Goal: Task Accomplishment & Management: Manage account settings

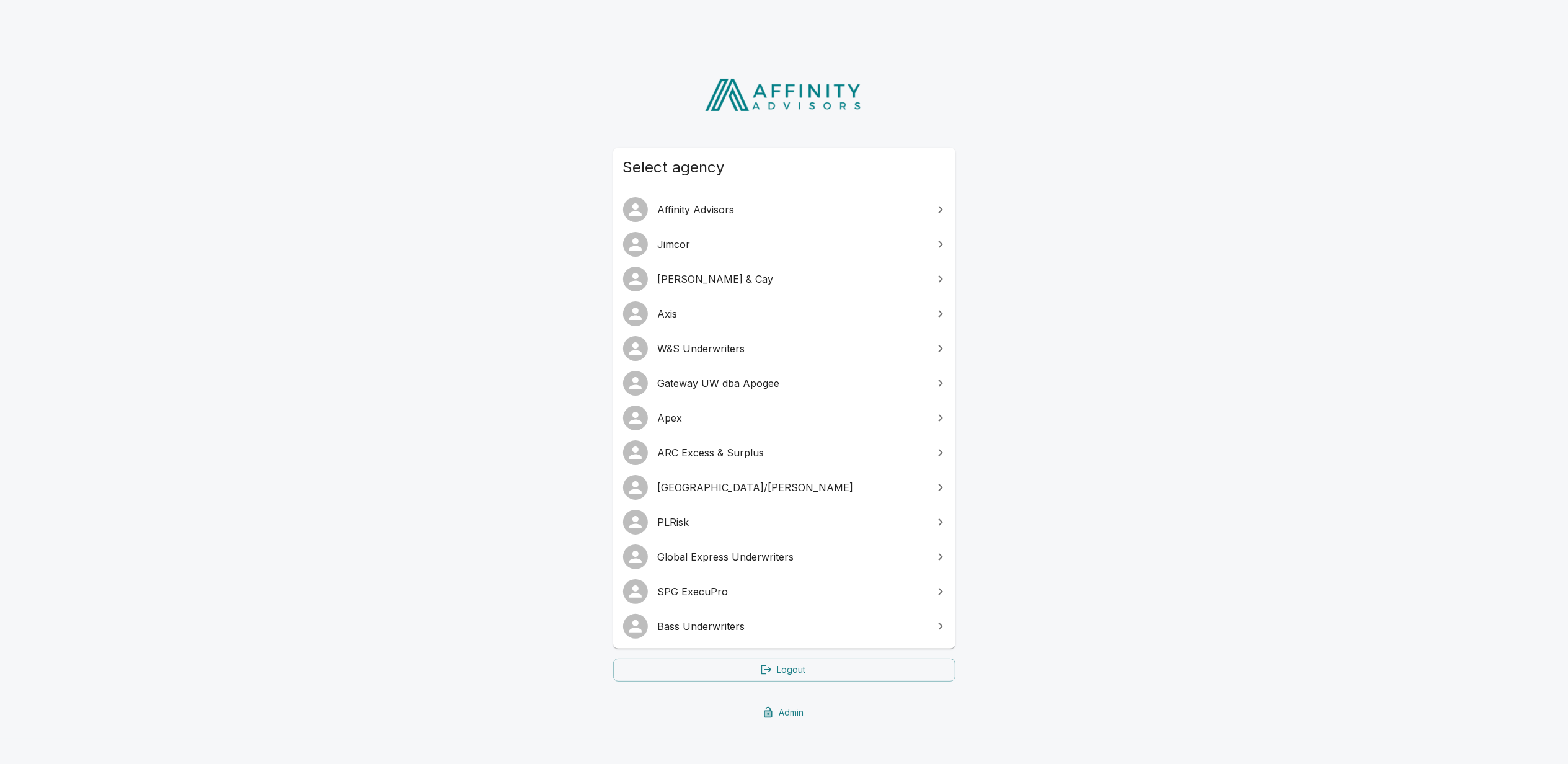
click at [732, 381] on span "Gateway UW dba Apogee" at bounding box center [792, 382] width 268 height 15
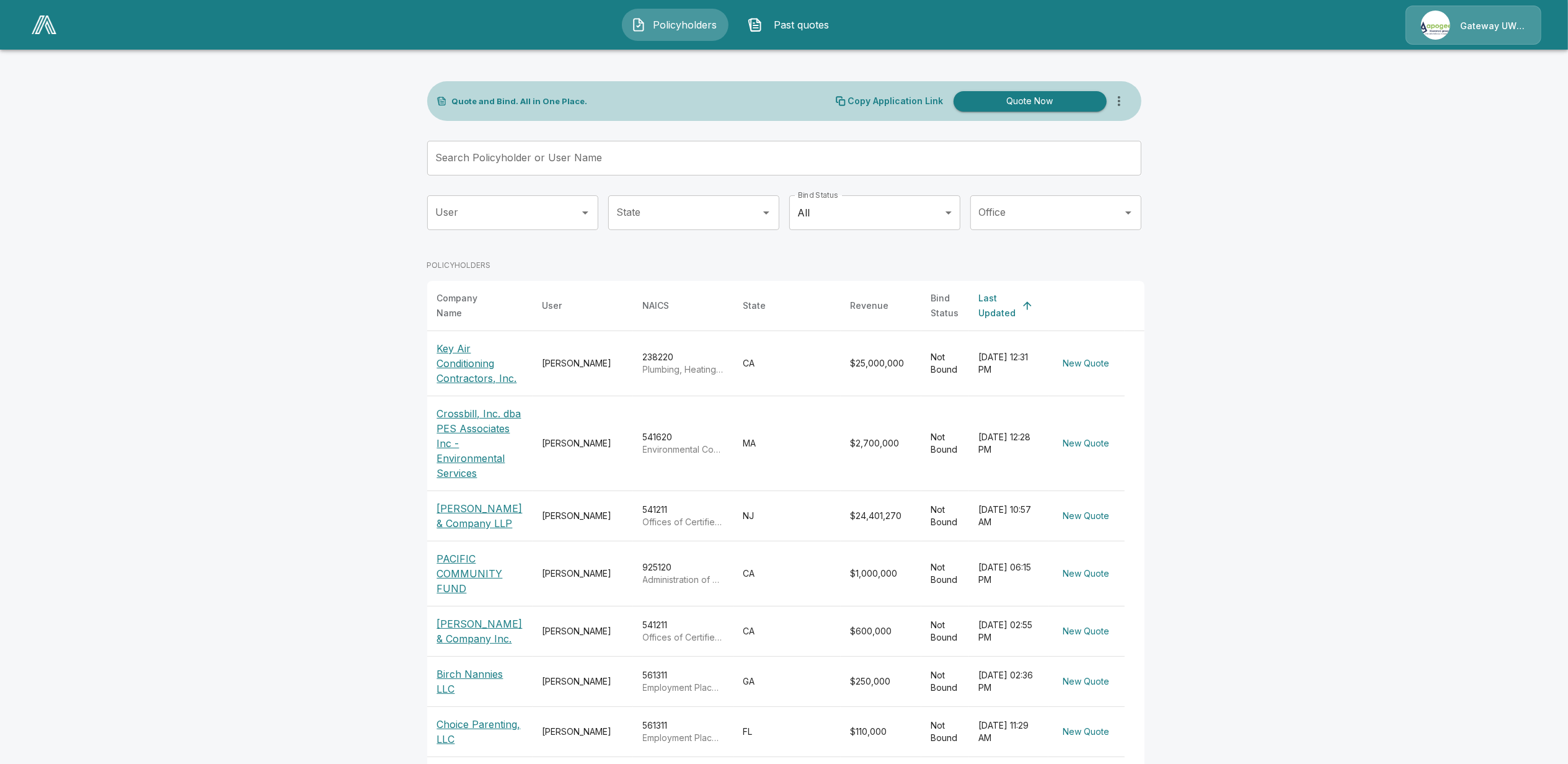
click at [1484, 33] on div "Gateway UW dba Apogee" at bounding box center [1473, 26] width 136 height 39
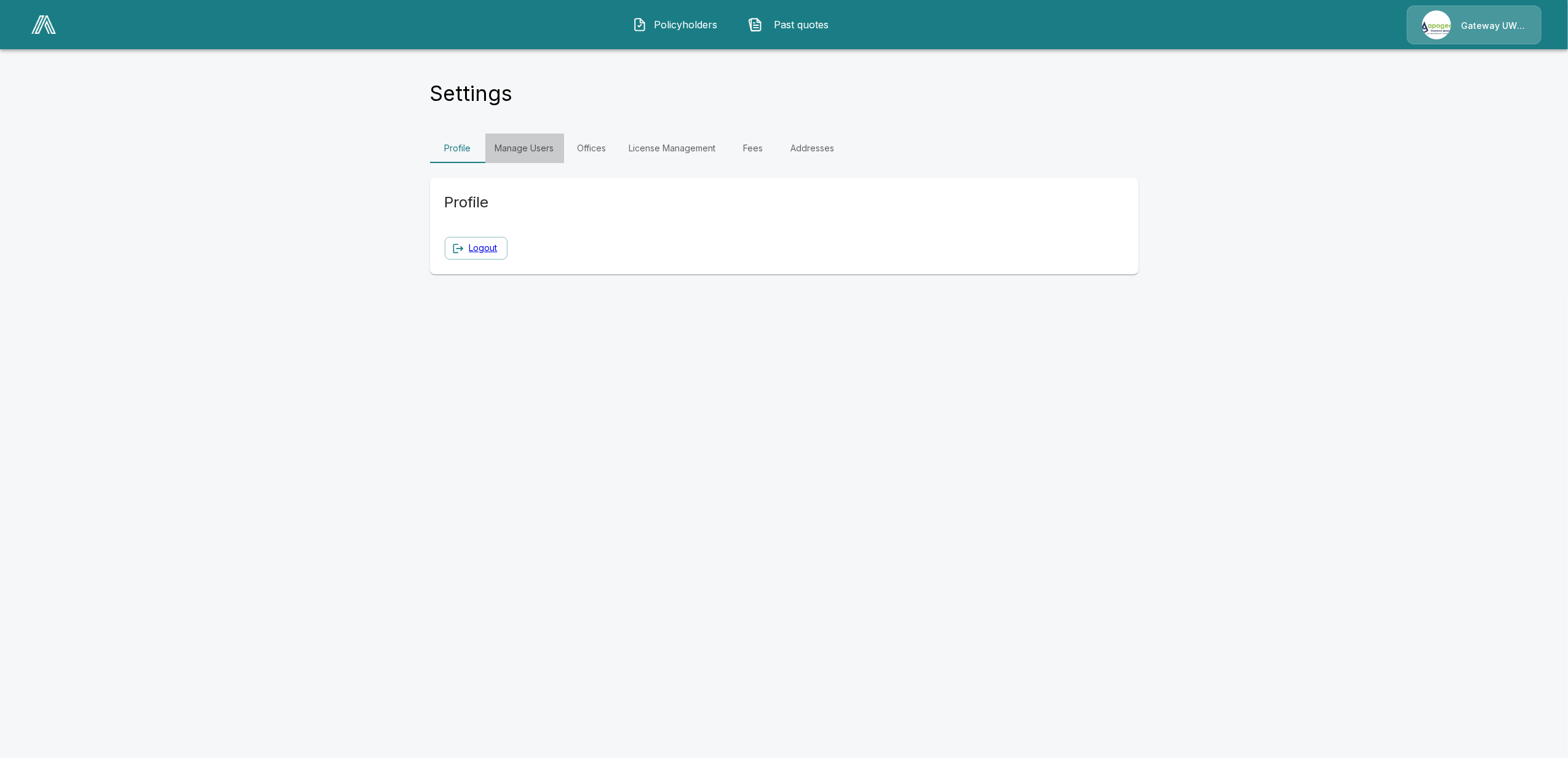
click at [533, 147] on link "Manage Users" at bounding box center [524, 149] width 79 height 29
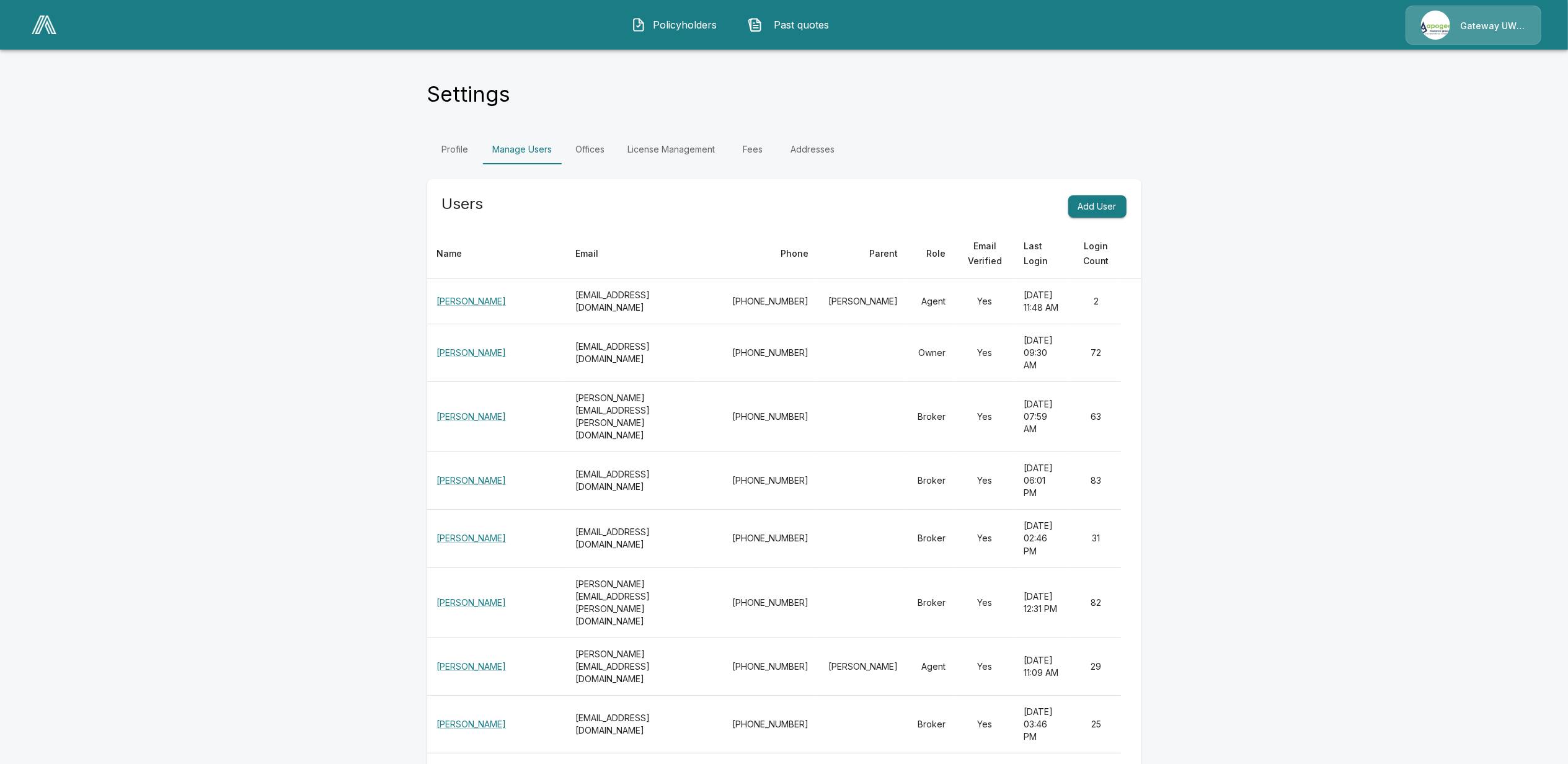
scroll to position [452, 0]
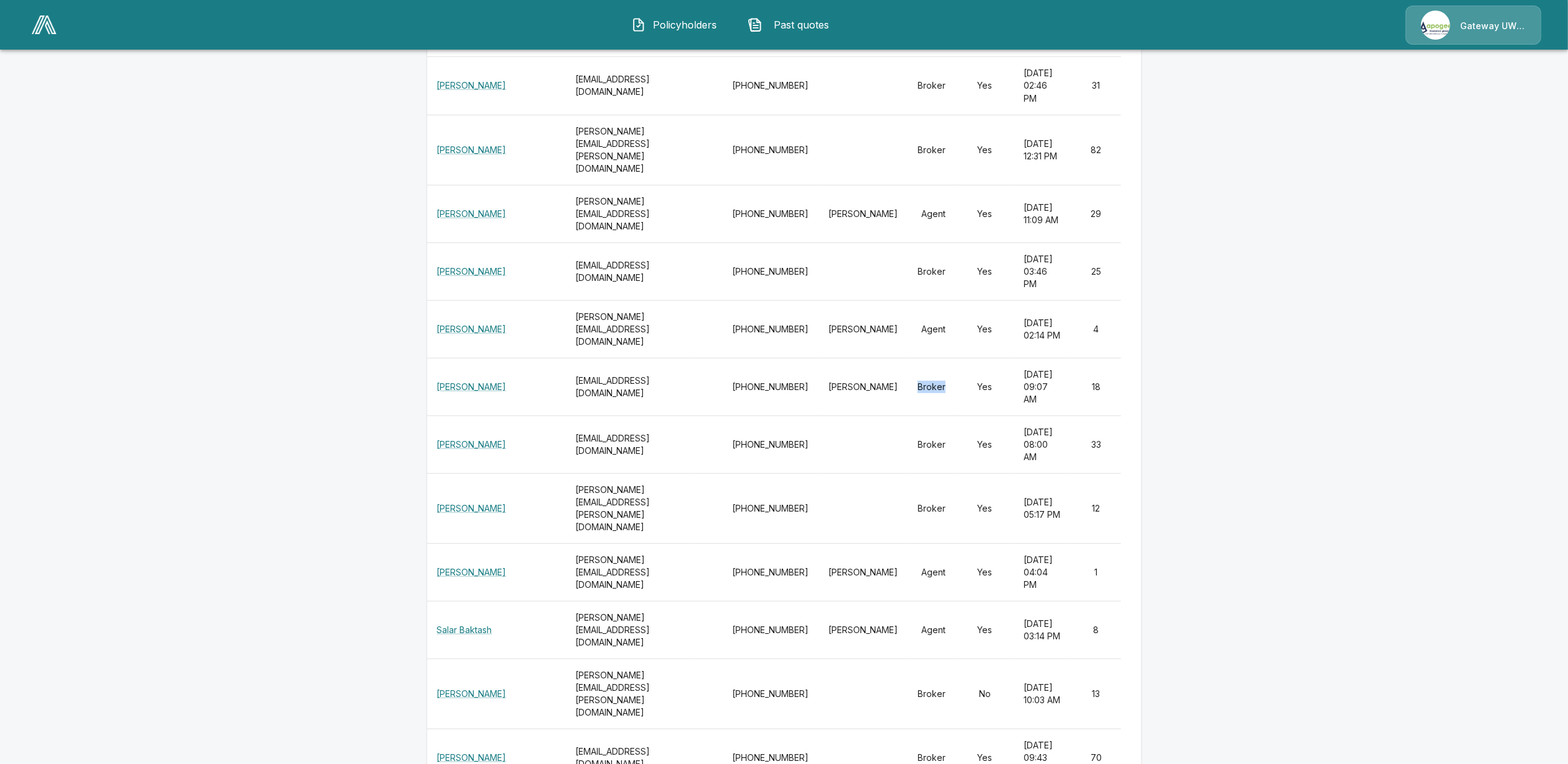
drag, startPoint x: 904, startPoint y: 376, endPoint x: 929, endPoint y: 378, distance: 25.1
click at [929, 378] on td "Broker" at bounding box center [931, 386] width 47 height 58
drag, startPoint x: 929, startPoint y: 378, endPoint x: 904, endPoint y: 380, distance: 25.1
click at [916, 379] on td "Broker" at bounding box center [931, 386] width 47 height 58
drag, startPoint x: 914, startPoint y: 316, endPoint x: 925, endPoint y: 315, distance: 11.0
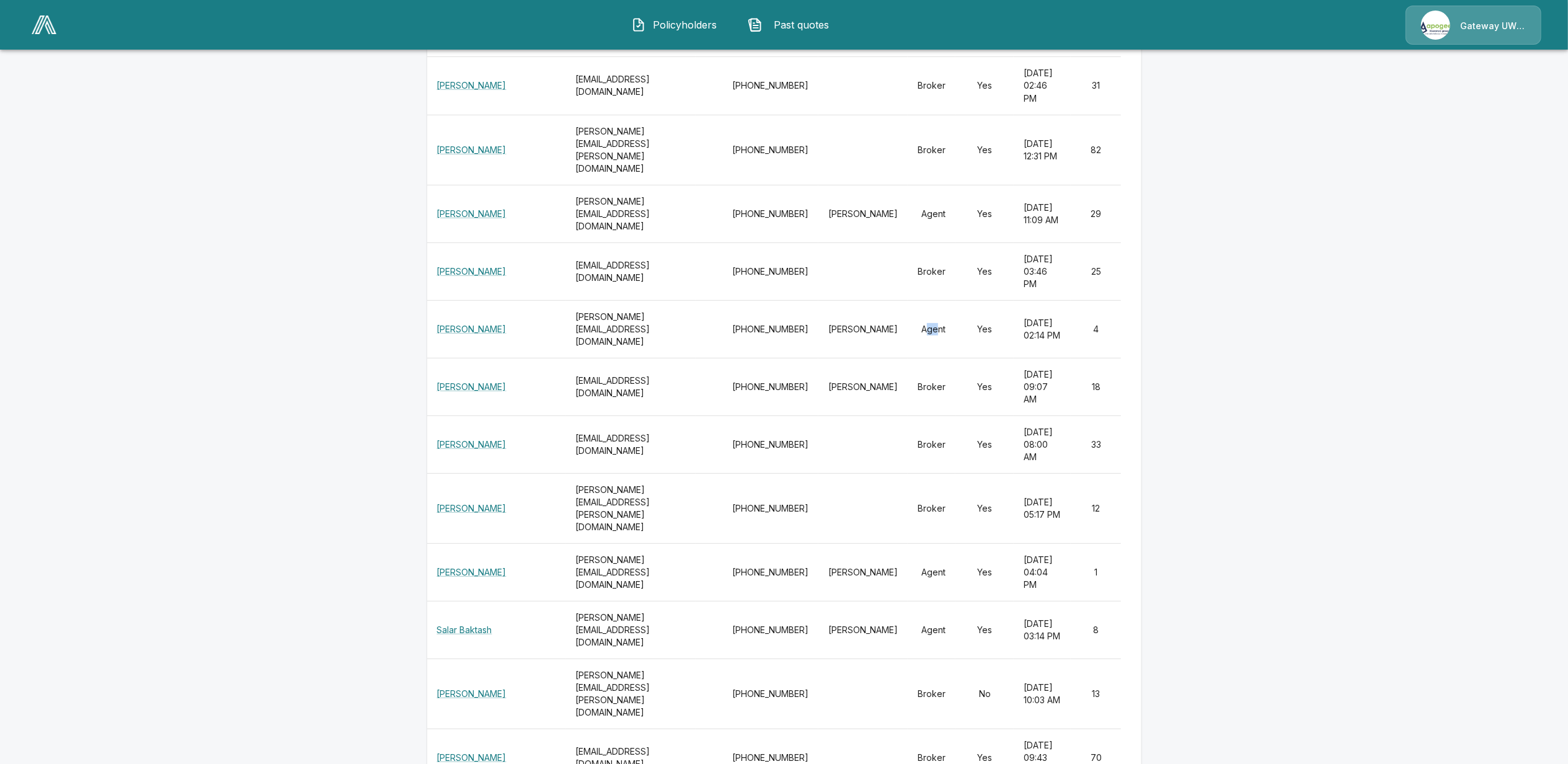
click at [925, 316] on td "Agent" at bounding box center [931, 329] width 47 height 58
drag, startPoint x: 925, startPoint y: 315, endPoint x: 886, endPoint y: 323, distance: 39.8
click at [908, 322] on td "Agent" at bounding box center [931, 329] width 47 height 58
drag, startPoint x: 907, startPoint y: 374, endPoint x: 930, endPoint y: 371, distance: 23.2
click at [930, 371] on td "Broker" at bounding box center [931, 386] width 47 height 58
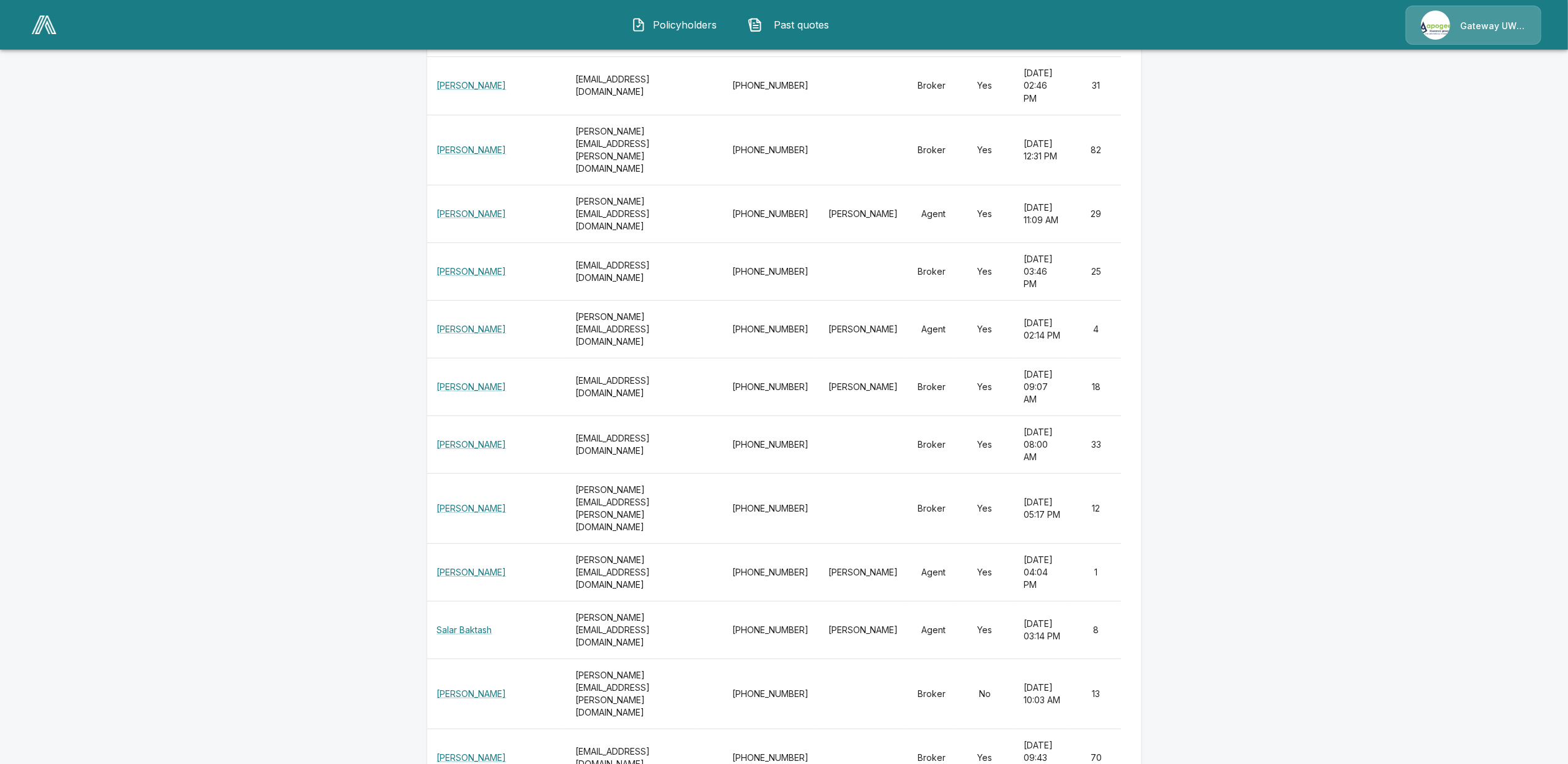
drag, startPoint x: 930, startPoint y: 371, endPoint x: 896, endPoint y: 380, distance: 35.2
click at [908, 380] on td "Broker" at bounding box center [931, 386] width 47 height 58
drag, startPoint x: 536, startPoint y: 375, endPoint x: 734, endPoint y: 366, distance: 198.2
click at [734, 366] on tr "[PERSON_NAME] [EMAIL_ADDRESS][DOMAIN_NAME] [PHONE_NUMBER] [PERSON_NAME] Broker …" at bounding box center [784, 386] width 715 height 58
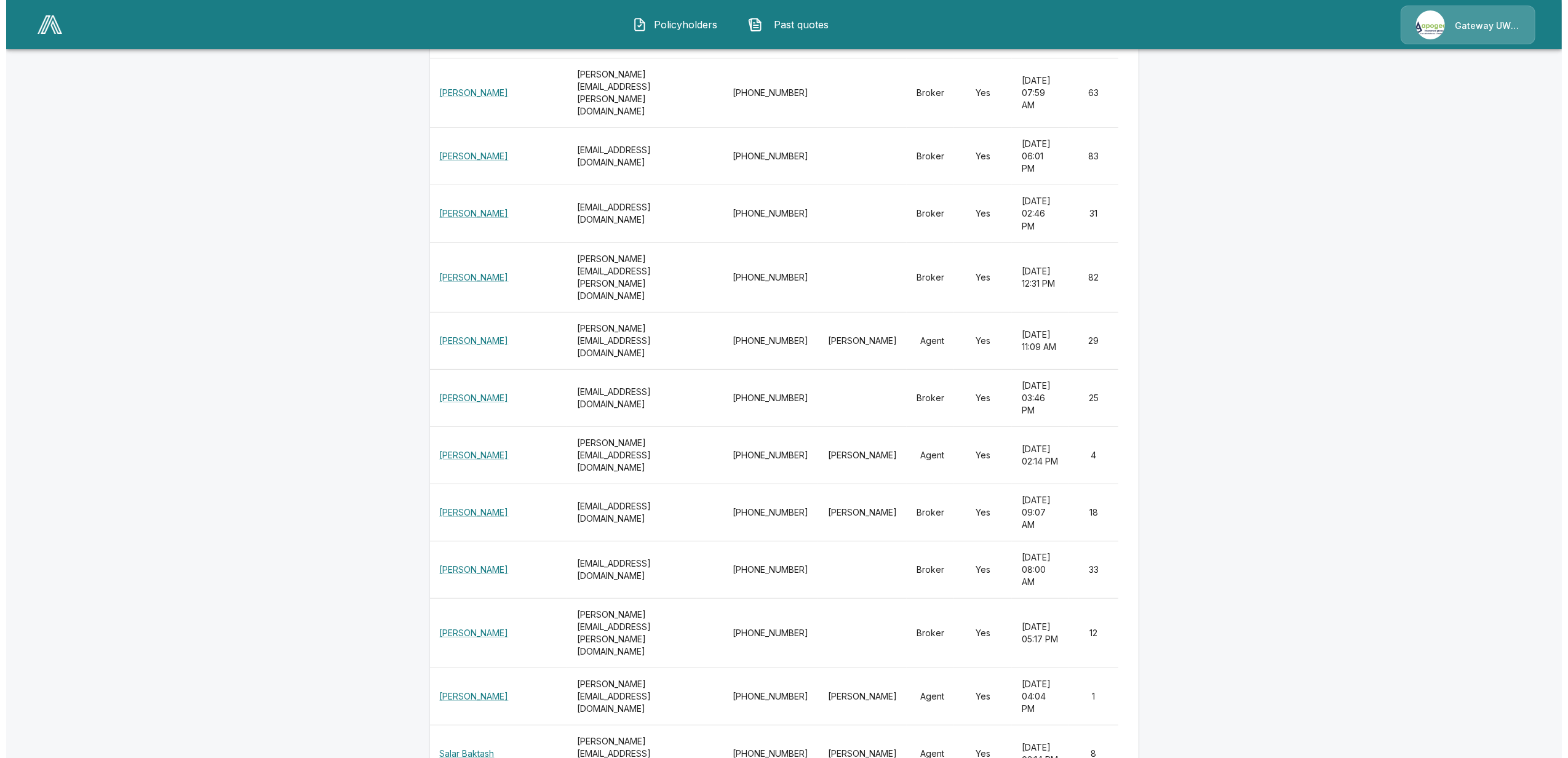
scroll to position [0, 0]
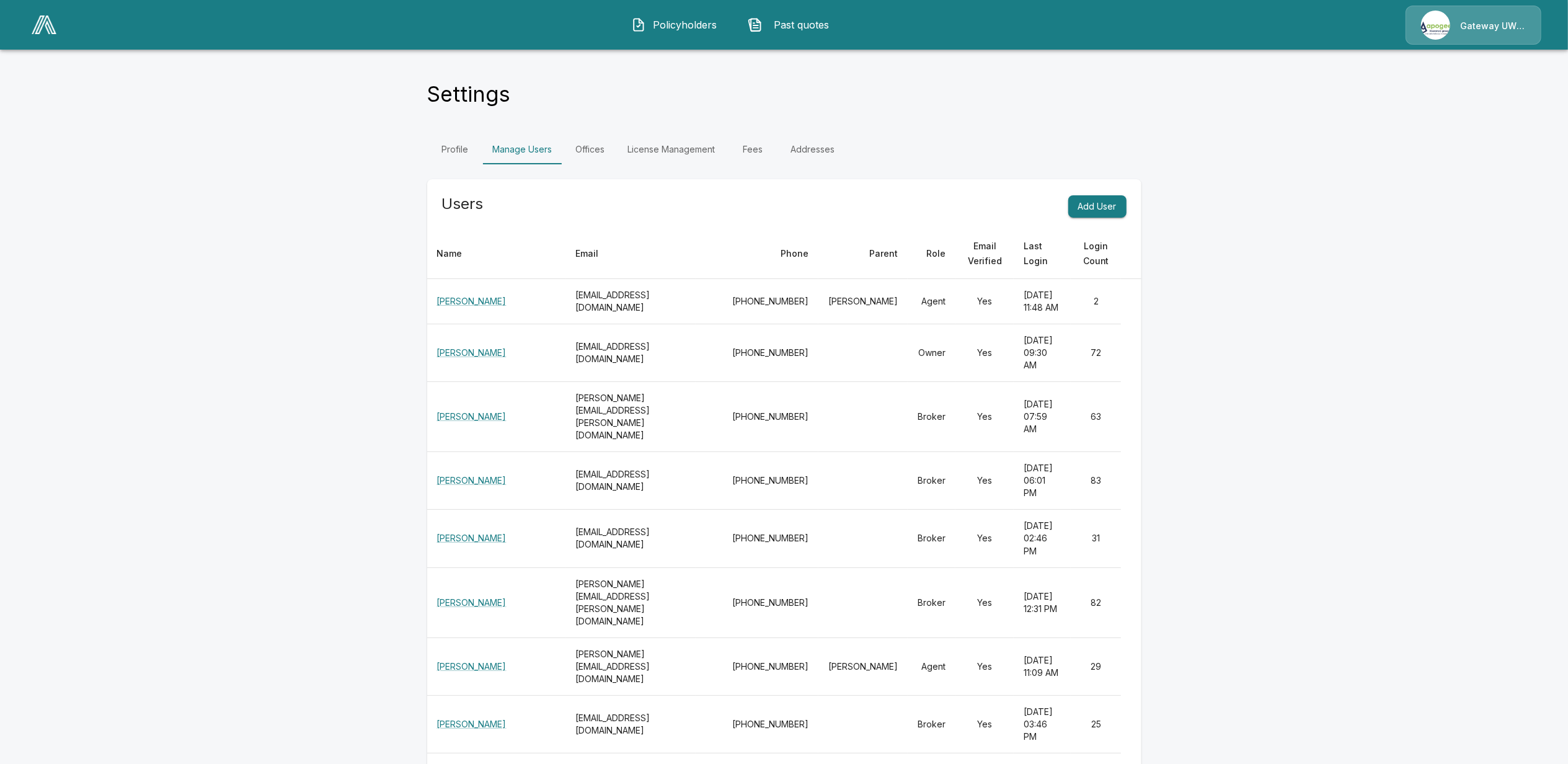
click at [1111, 203] on button "Add User" at bounding box center [1097, 206] width 58 height 23
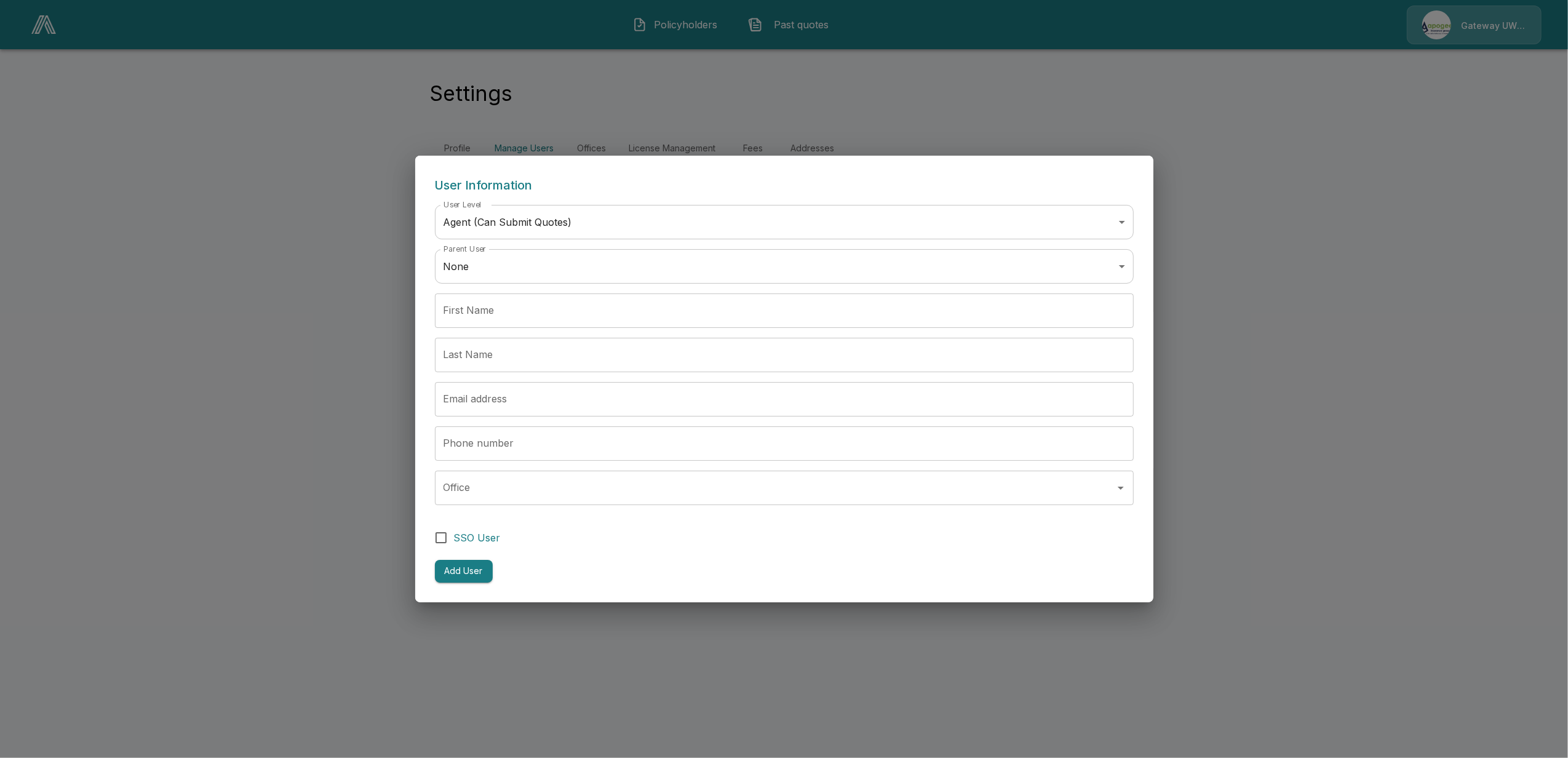
click at [525, 178] on body "Policyholders Past quotes Gateway UW dba Apogee Settings Profile Manage Users O…" at bounding box center [784, 89] width 1568 height 178
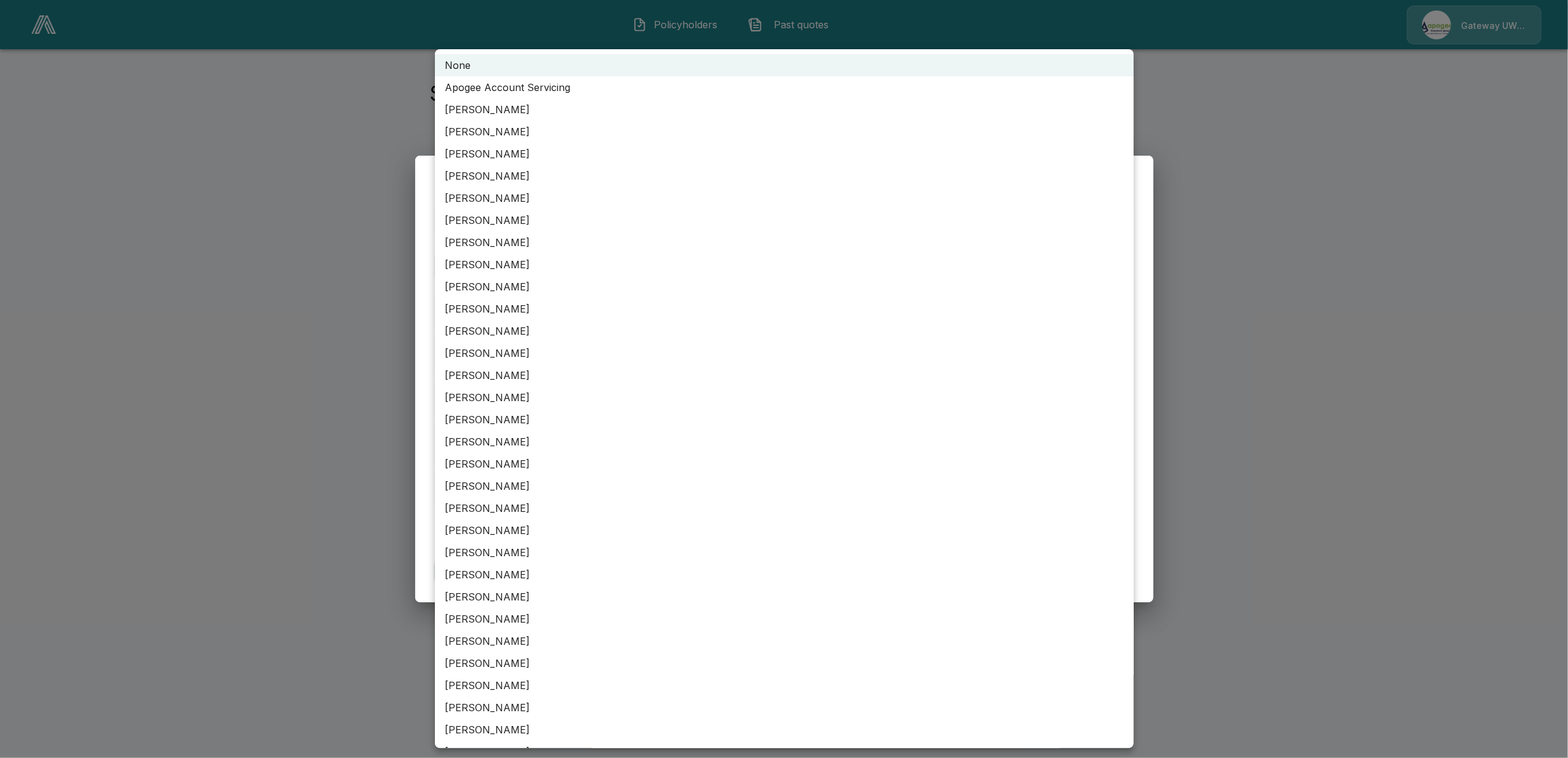
click at [262, 289] on div at bounding box center [784, 379] width 1568 height 758
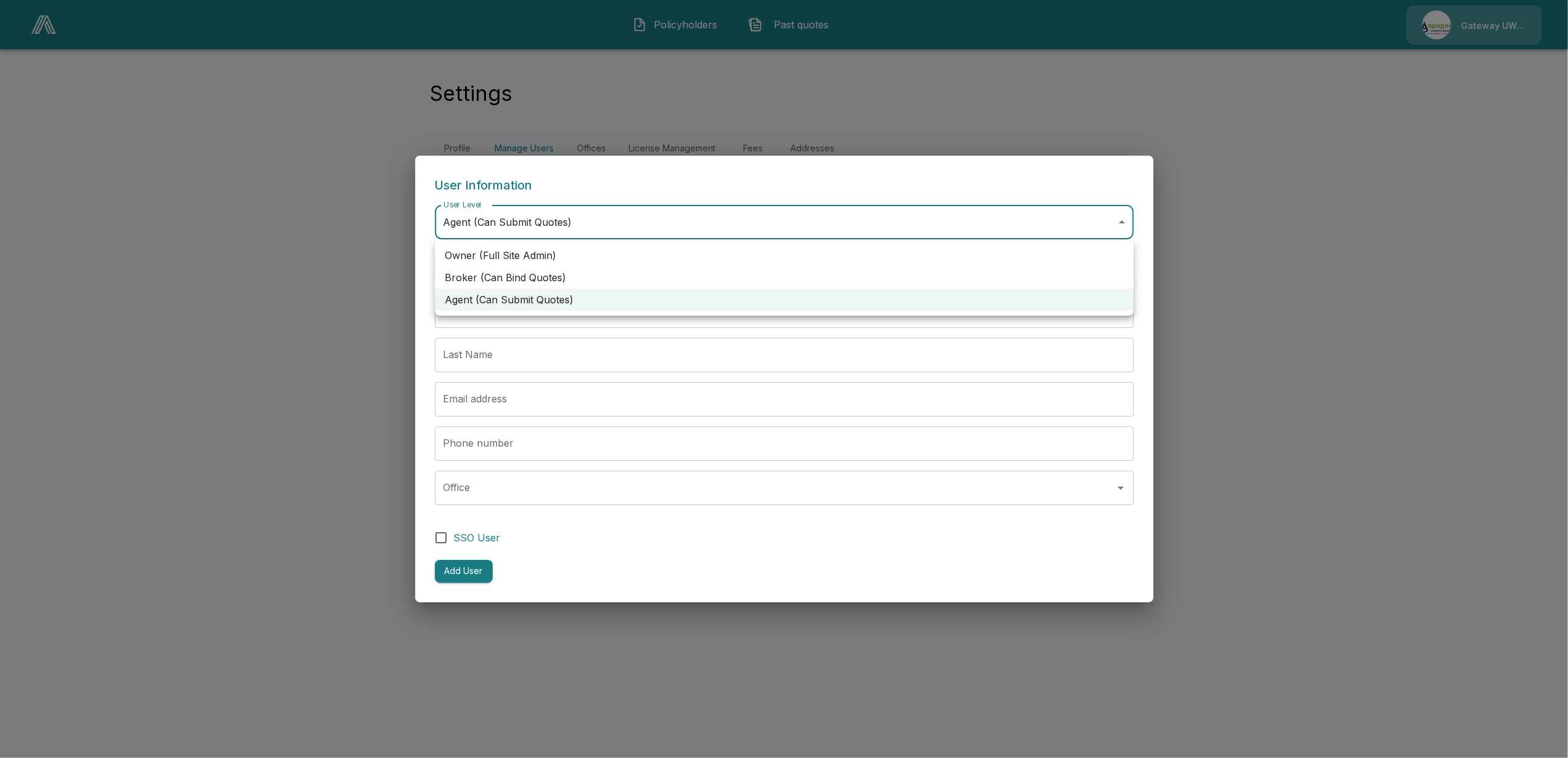
click at [595, 178] on body "Policyholders Past quotes Gateway UW dba Apogee Settings Profile Manage Users O…" at bounding box center [784, 89] width 1568 height 178
click at [301, 292] on div at bounding box center [784, 379] width 1568 height 758
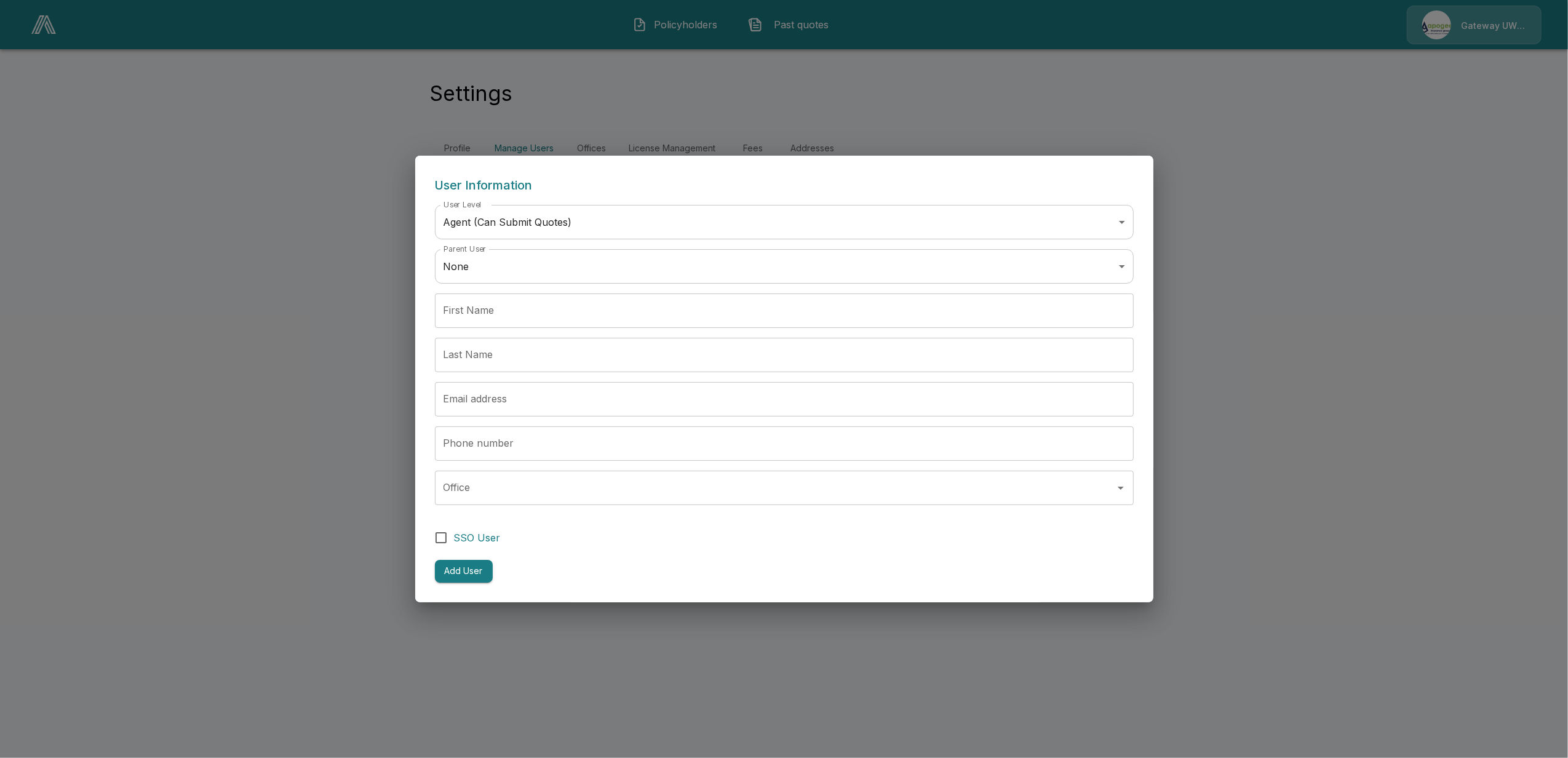
click at [222, 411] on div "User Information User Level Agent (Can Submit Quotes) ***** User Level   * Pare…" at bounding box center [784, 379] width 1568 height 758
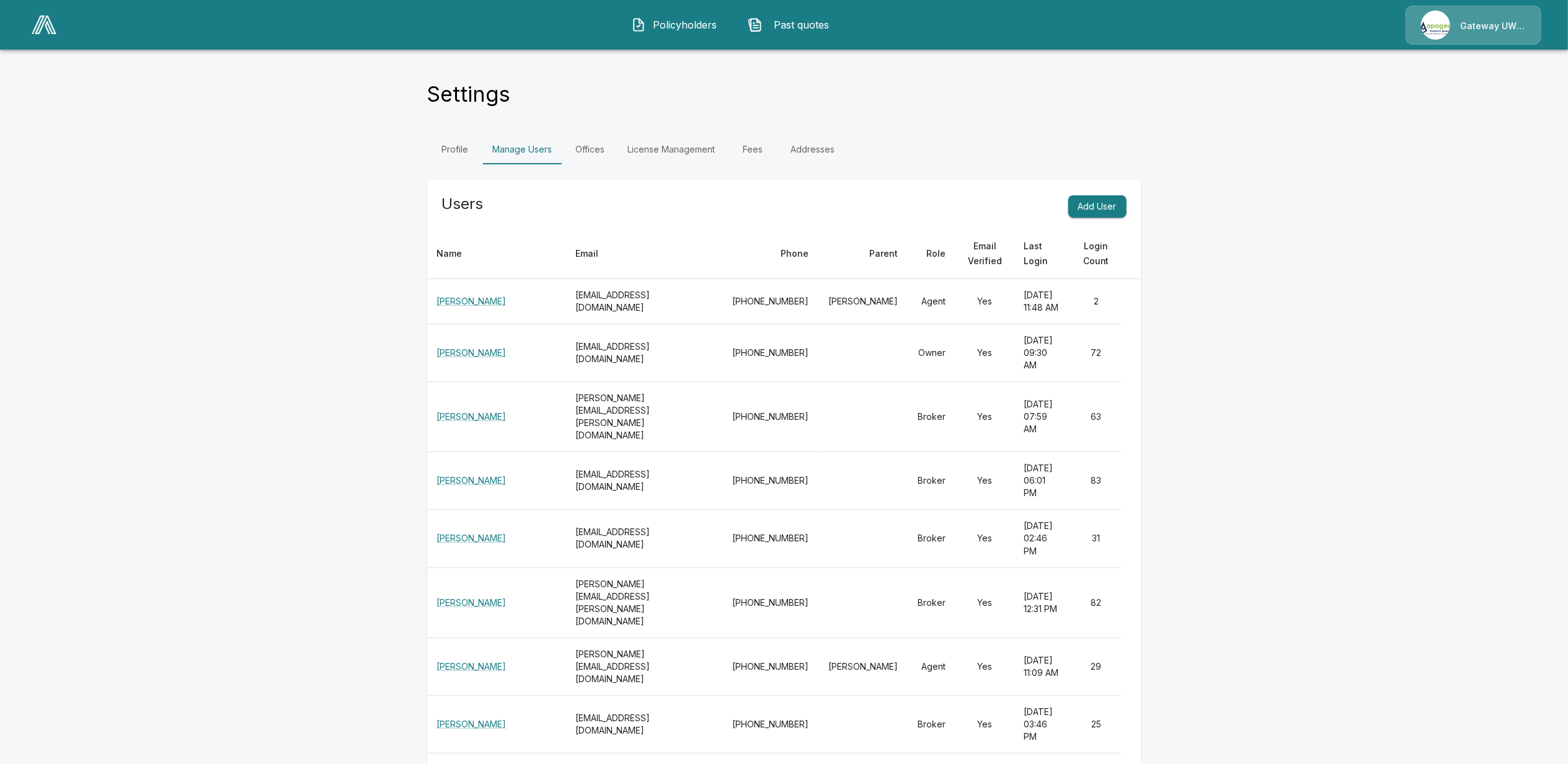
click at [1494, 33] on div "Gateway UW dba Apogee" at bounding box center [1473, 26] width 136 height 39
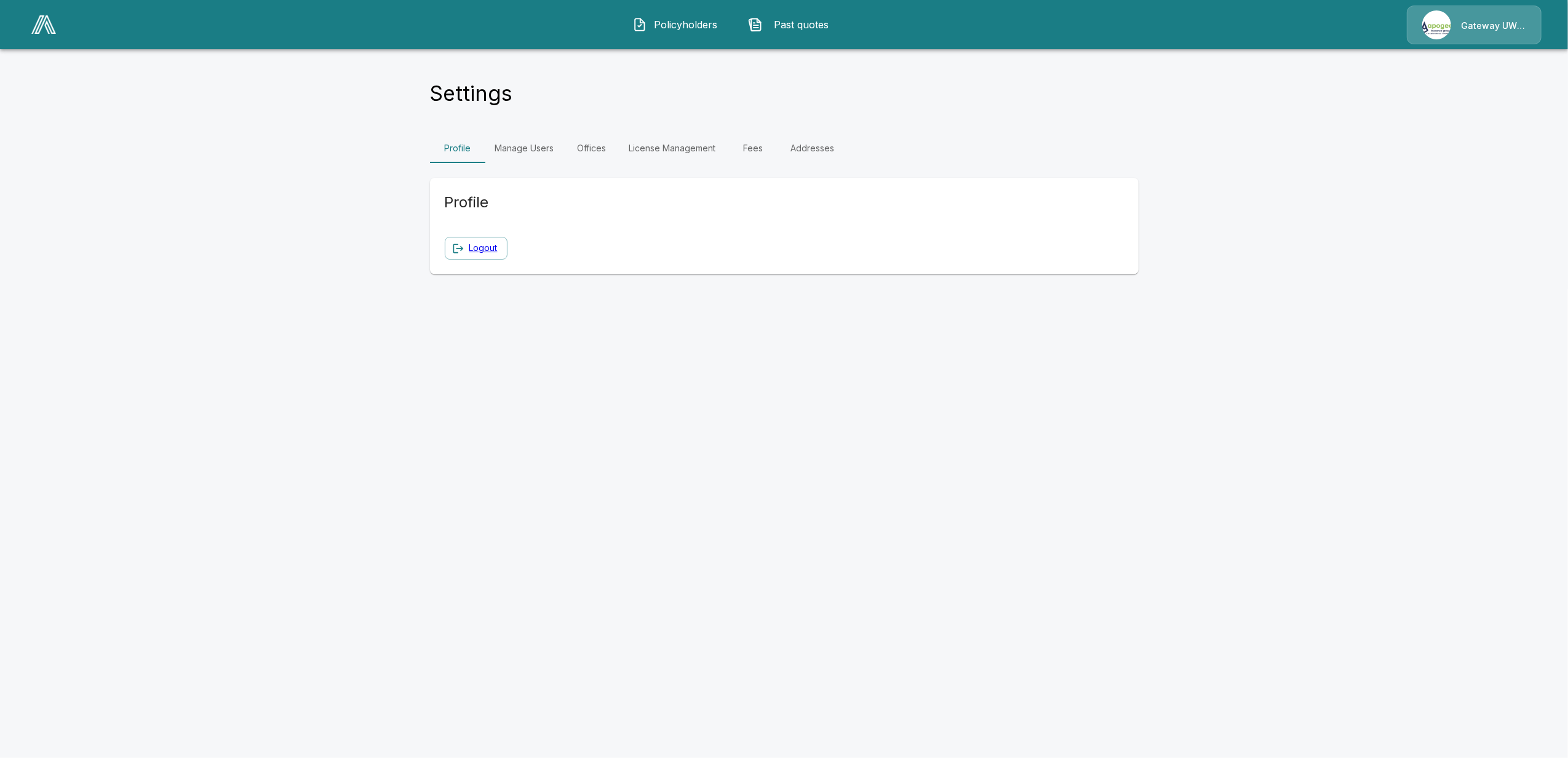
click at [478, 247] on link "Logout" at bounding box center [483, 248] width 28 height 16
